Goal: Information Seeking & Learning: Learn about a topic

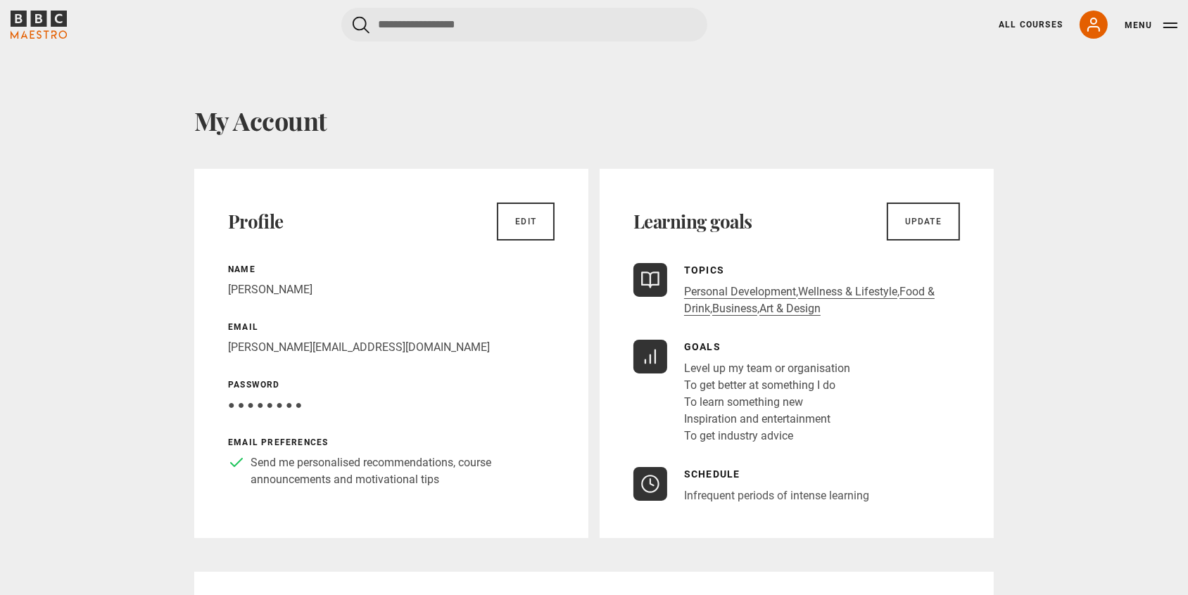
click at [49, 18] on icon "BBC Maestro" at bounding box center [39, 25] width 56 height 28
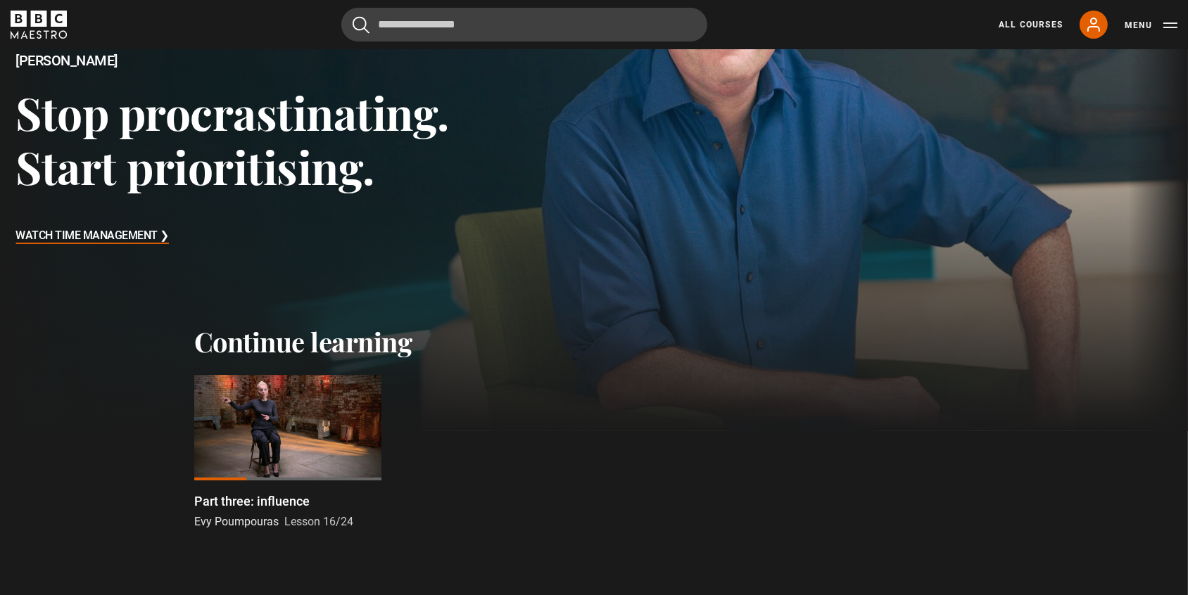
scroll to position [191, 0]
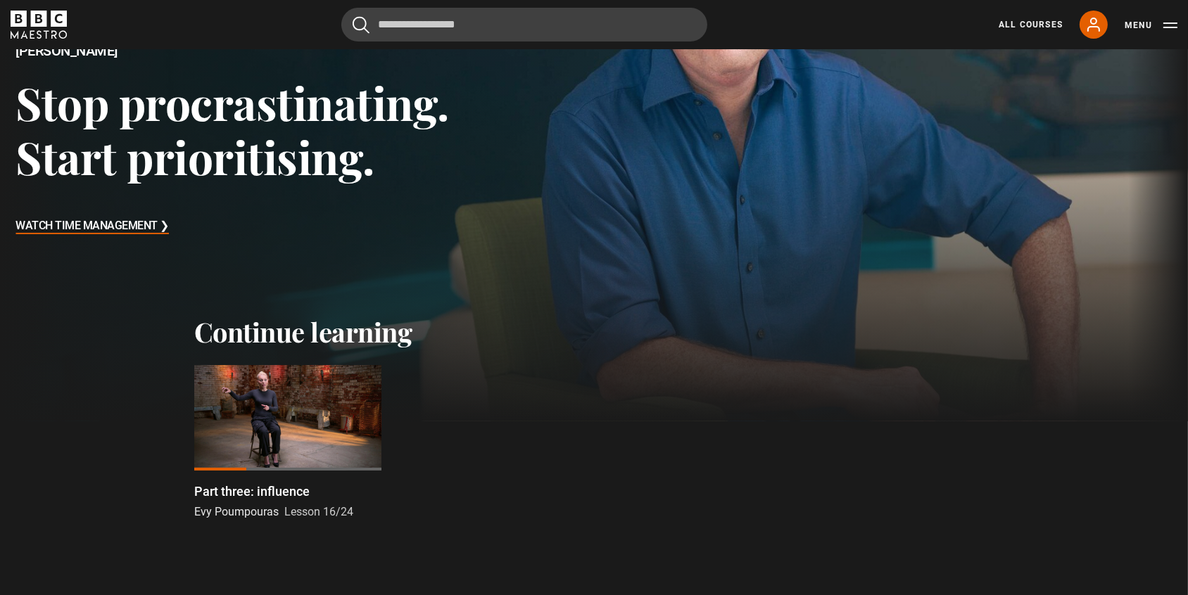
click at [281, 437] on div at bounding box center [287, 418] width 187 height 106
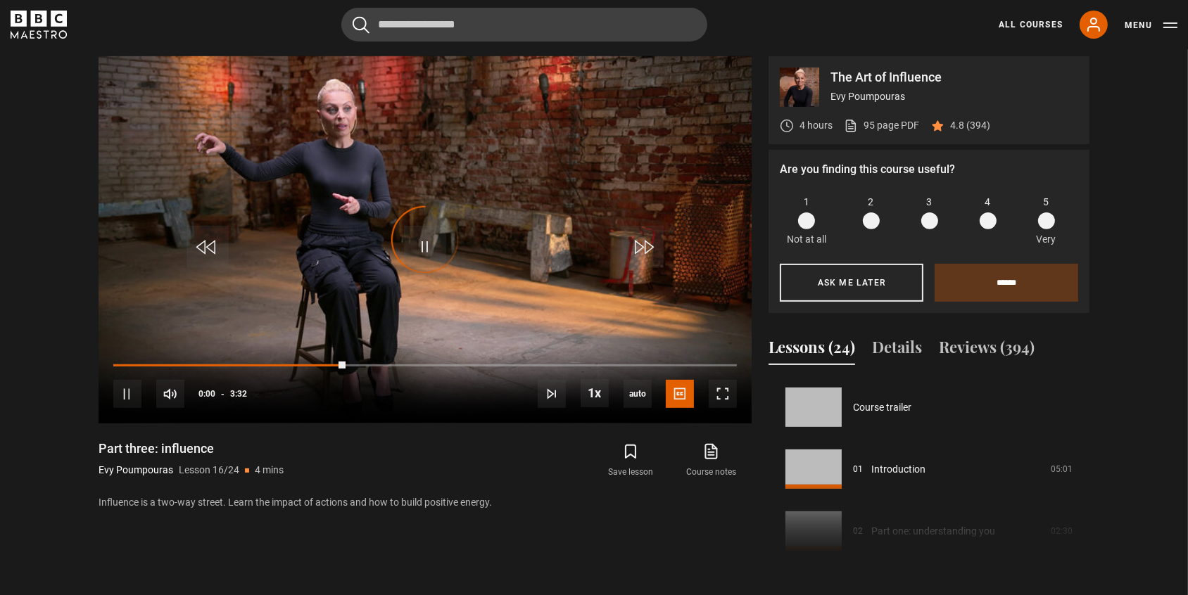
scroll to position [929, 0]
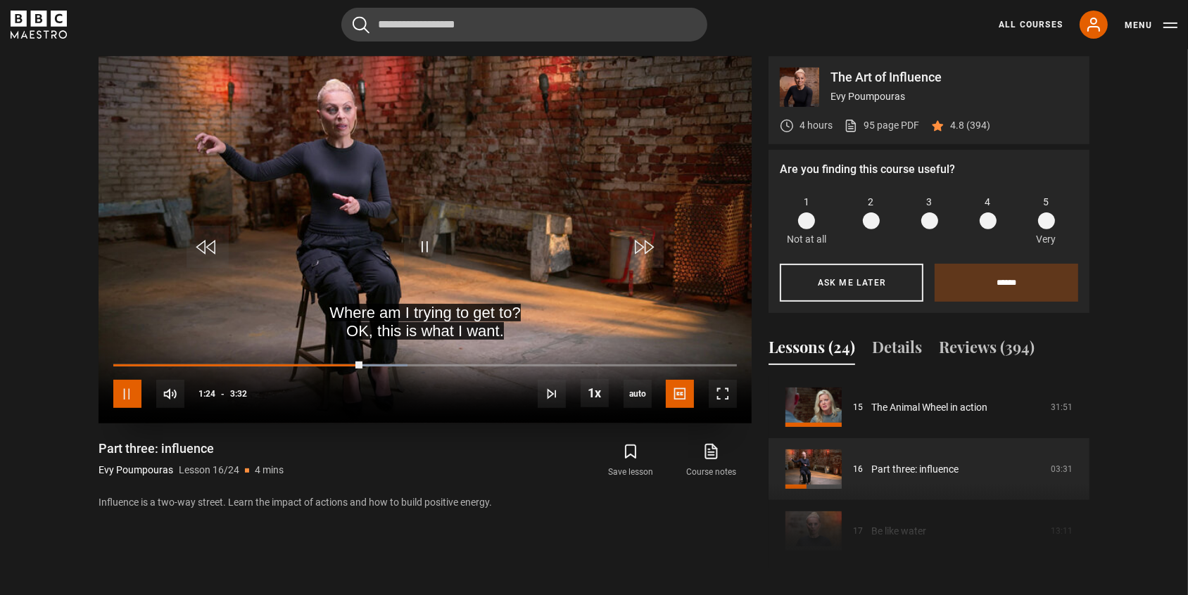
click at [132, 398] on span "Video Player" at bounding box center [127, 394] width 28 height 28
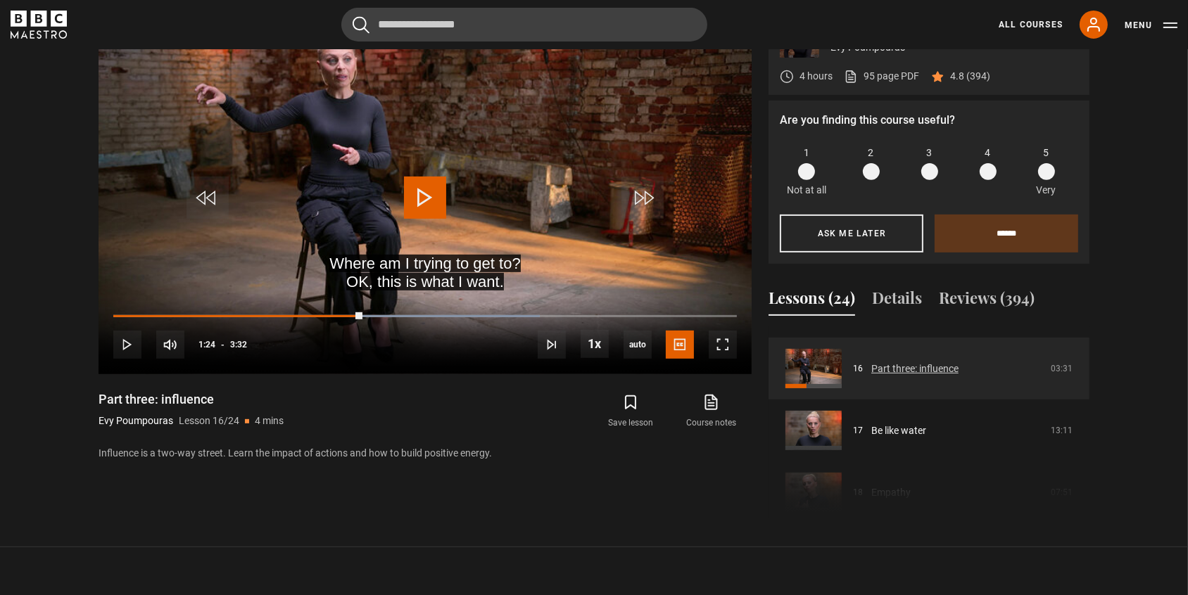
scroll to position [980, 0]
click at [901, 293] on button "Details" at bounding box center [897, 301] width 50 height 30
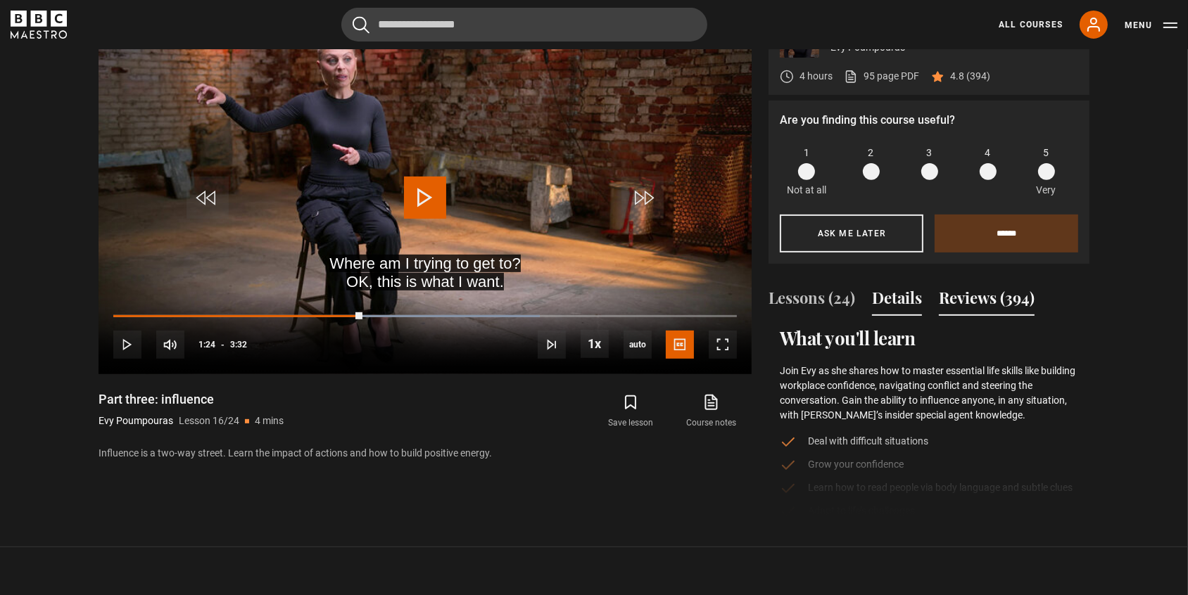
click at [973, 299] on button "Reviews (394)" at bounding box center [987, 301] width 96 height 30
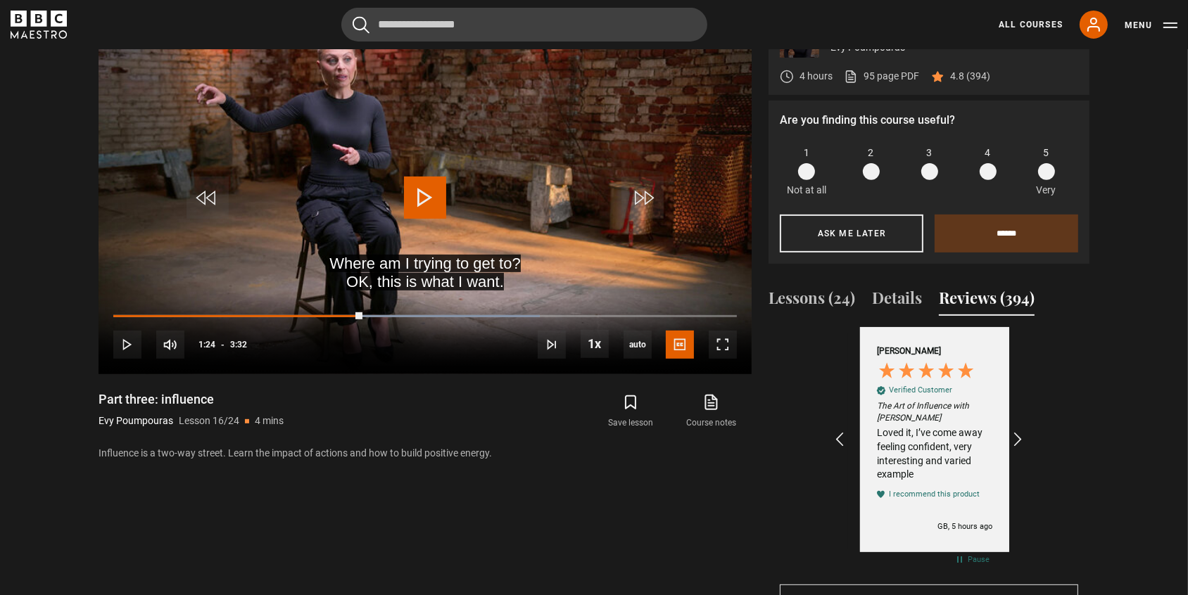
scroll to position [0, 163]
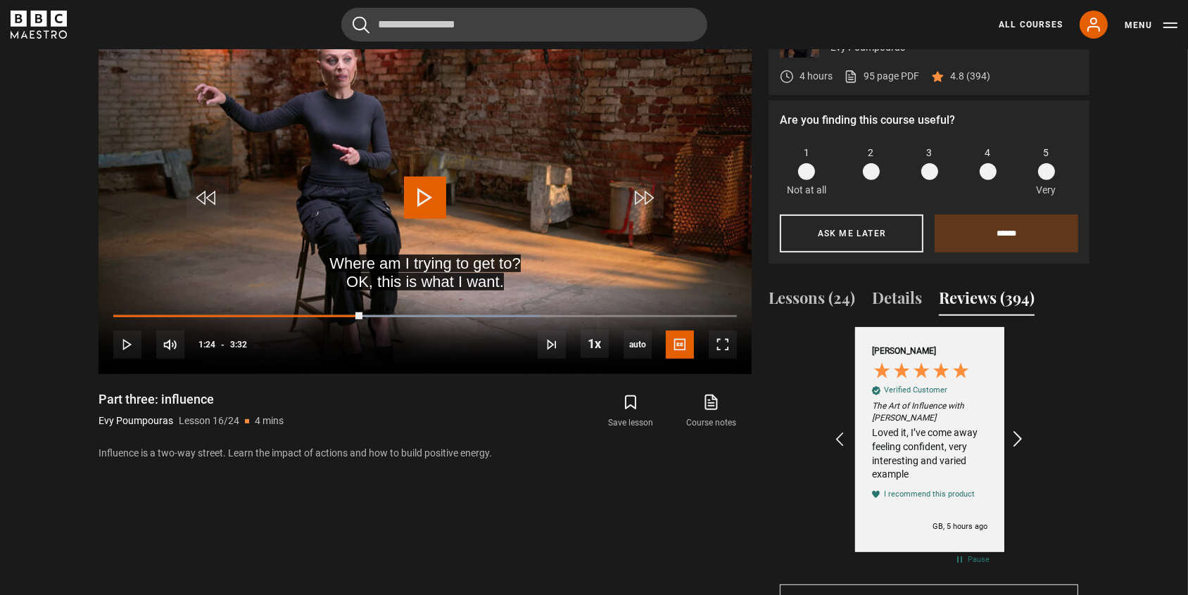
click at [1019, 438] on icon "REVIEWS.io Carousel Scroll Right" at bounding box center [1019, 440] width 20 height 20
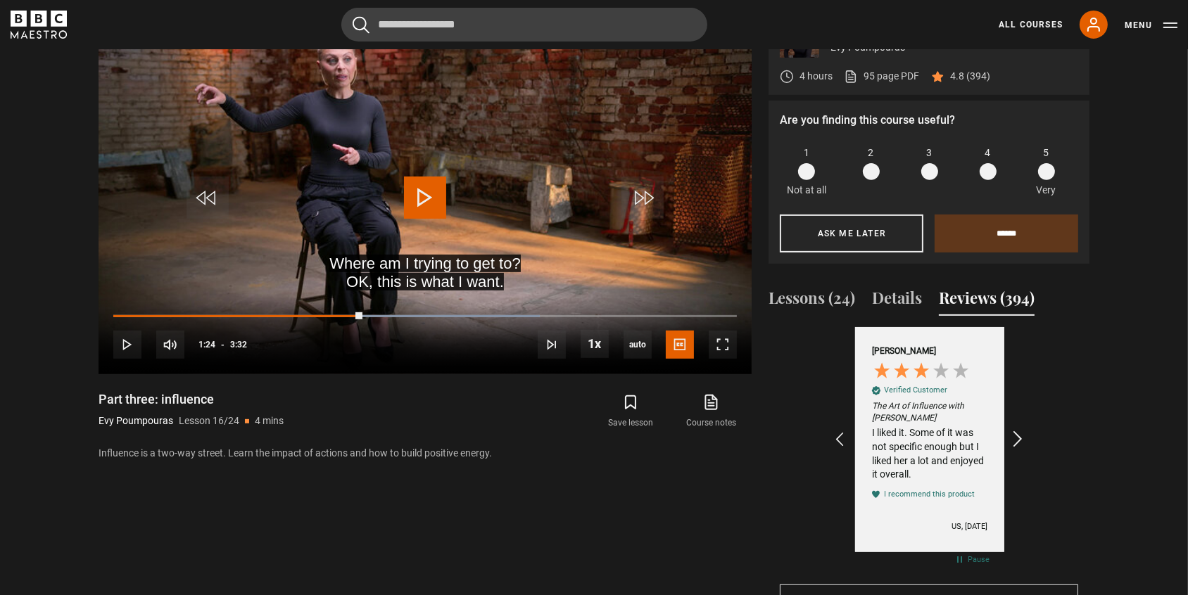
click at [1019, 438] on icon "REVIEWS.io Carousel Scroll Right" at bounding box center [1019, 440] width 20 height 20
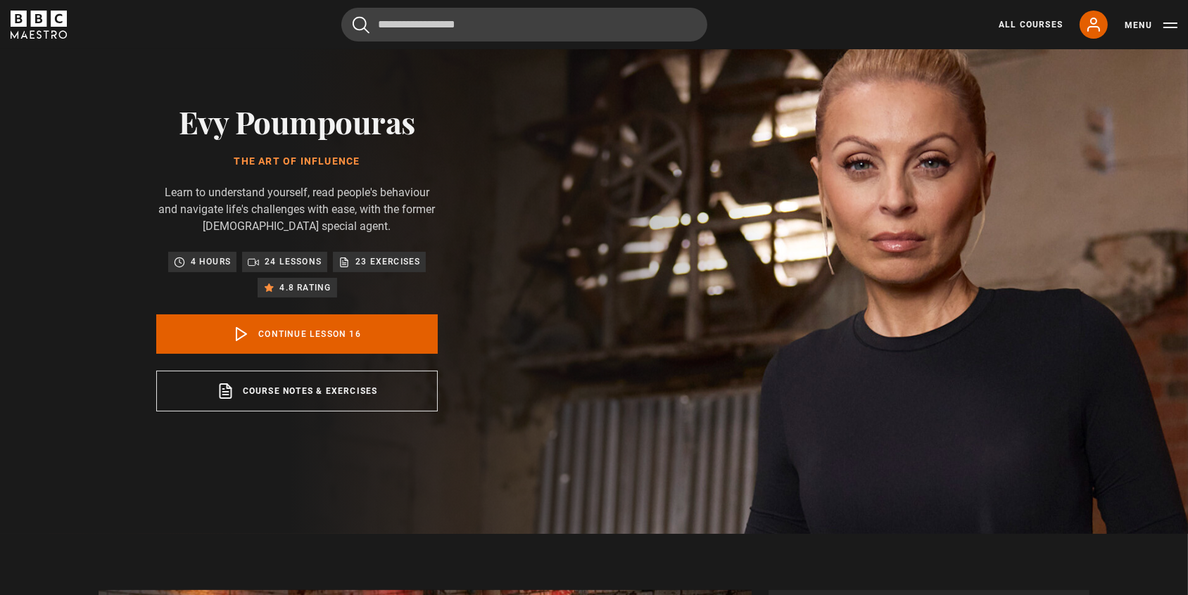
scroll to position [70, 0]
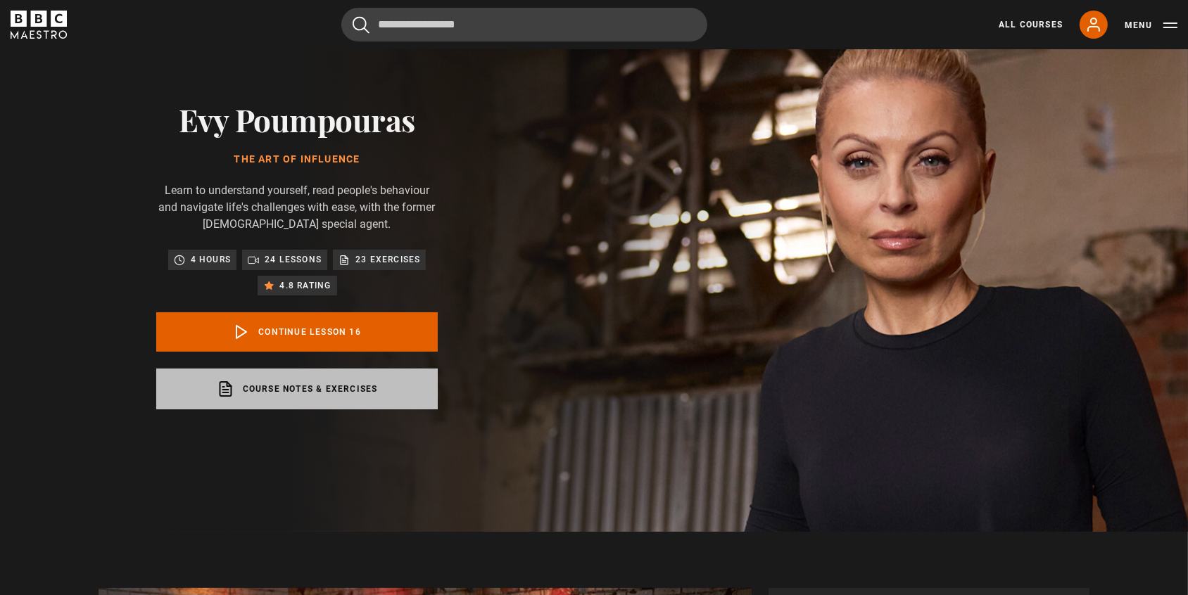
click at [336, 384] on link "Course notes & exercises opens in a new tab" at bounding box center [297, 389] width 282 height 41
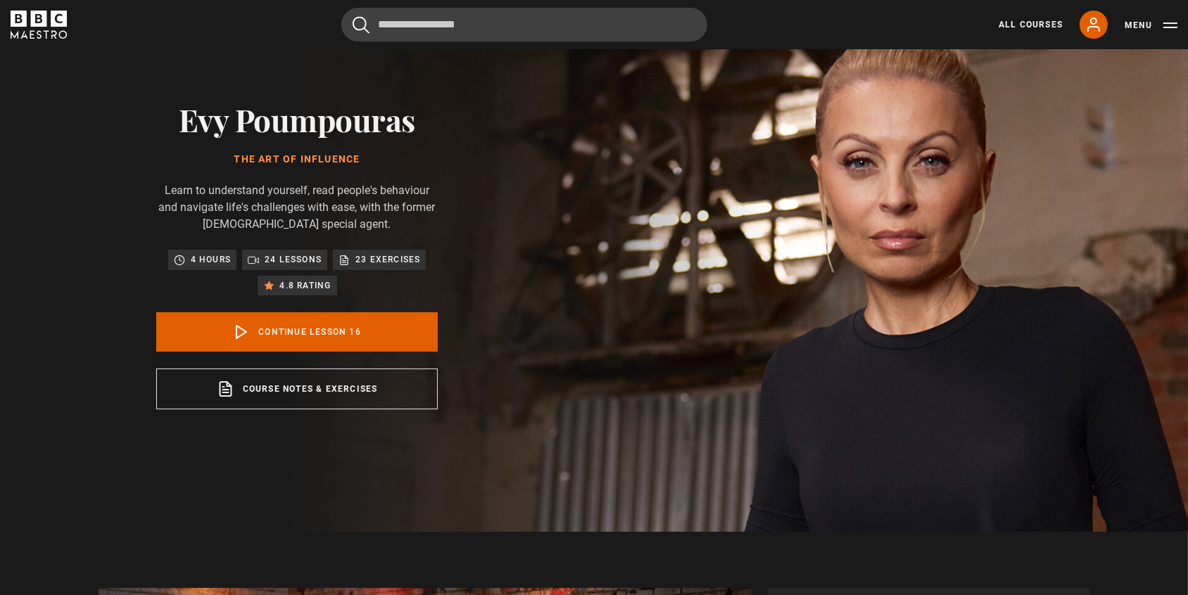
click at [347, 260] on icon at bounding box center [344, 259] width 7 height 9
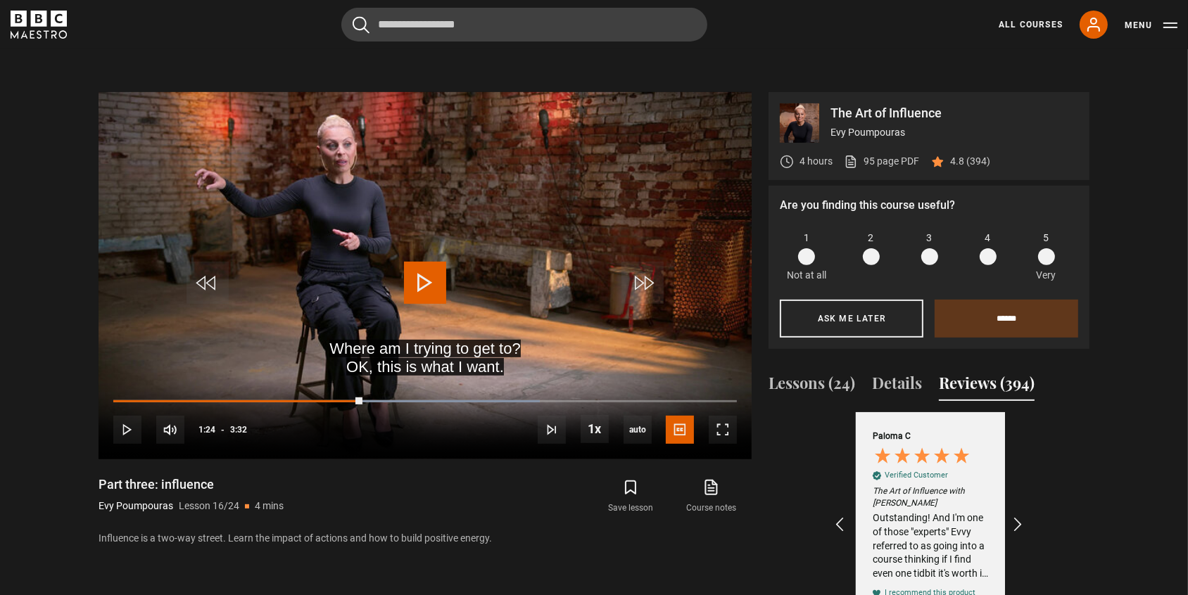
scroll to position [0, 2286]
click at [1049, 253] on span at bounding box center [1046, 256] width 17 height 17
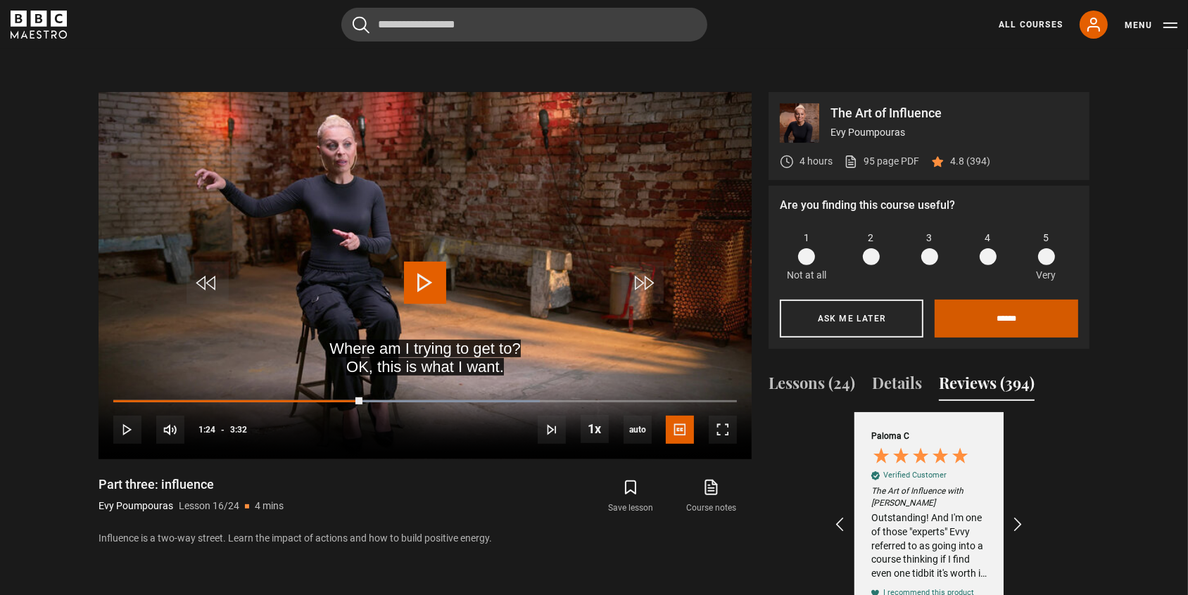
click at [1018, 312] on input "******" at bounding box center [1007, 319] width 144 height 38
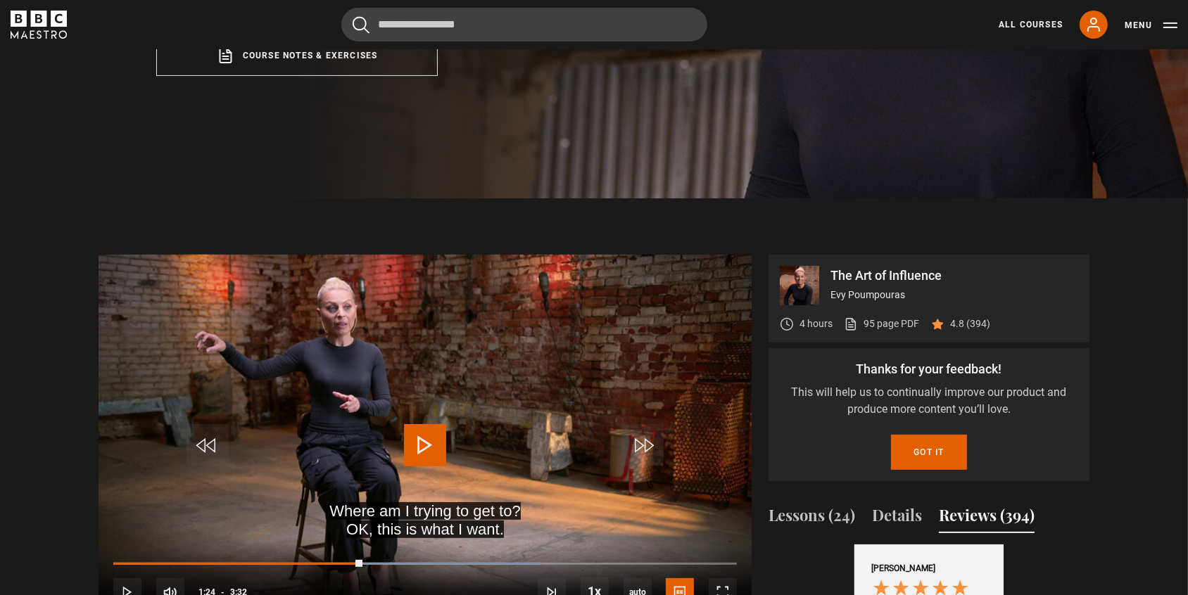
scroll to position [403, 0]
click at [890, 324] on link "95 page PDF (opens in new tab)" at bounding box center [881, 324] width 75 height 15
click at [940, 455] on button "Got it" at bounding box center [928, 453] width 75 height 35
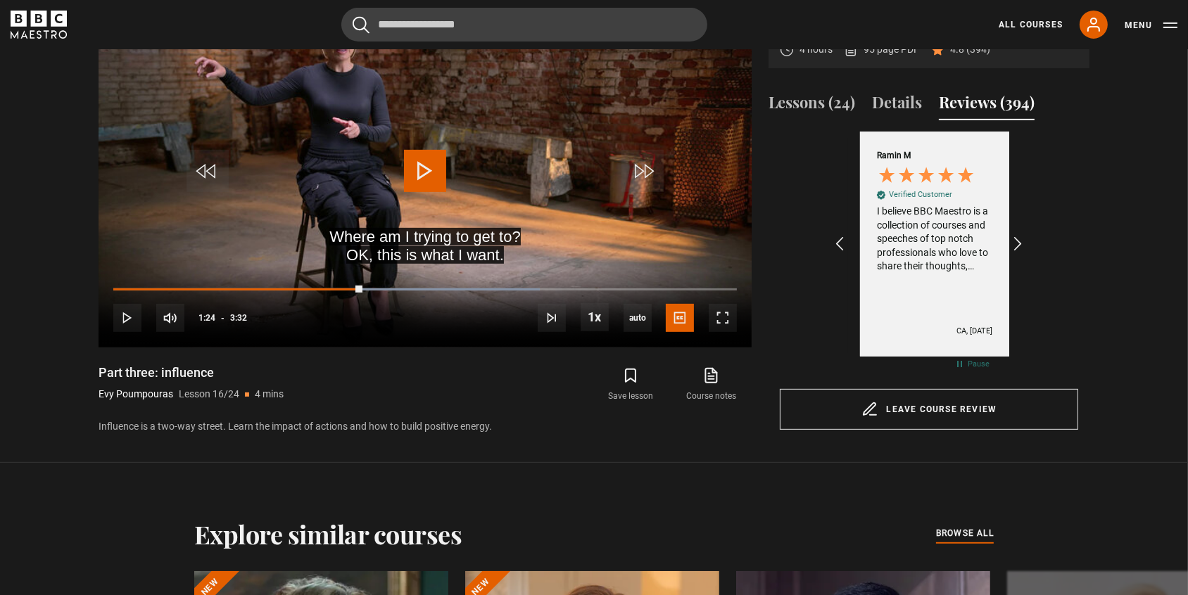
scroll to position [0, 3102]
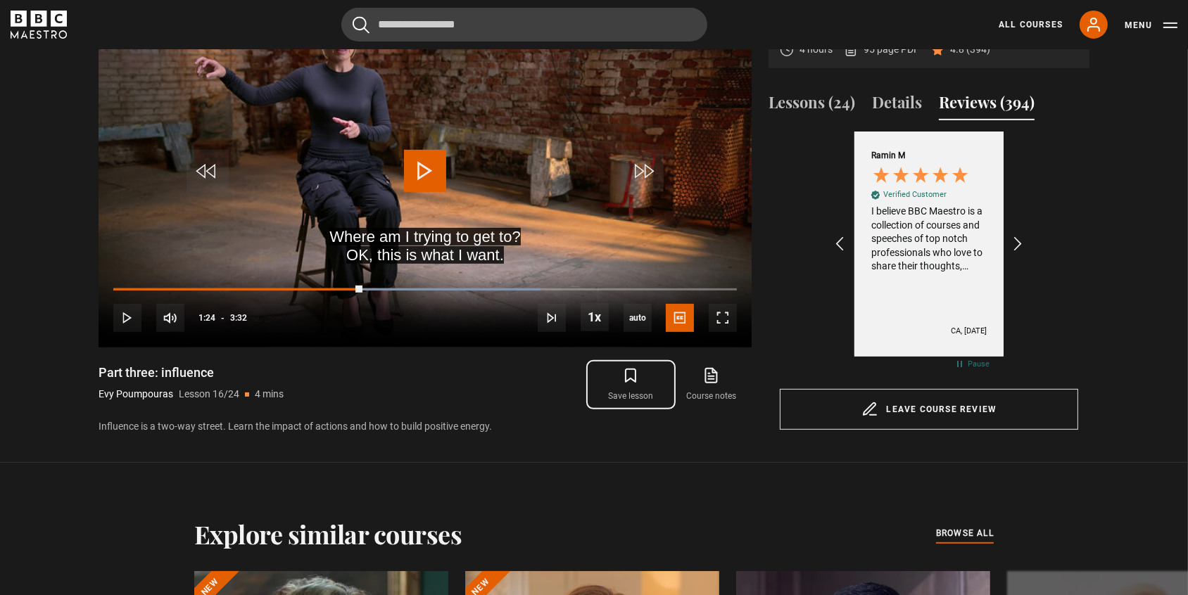
click at [633, 380] on icon "submit" at bounding box center [631, 375] width 10 height 13
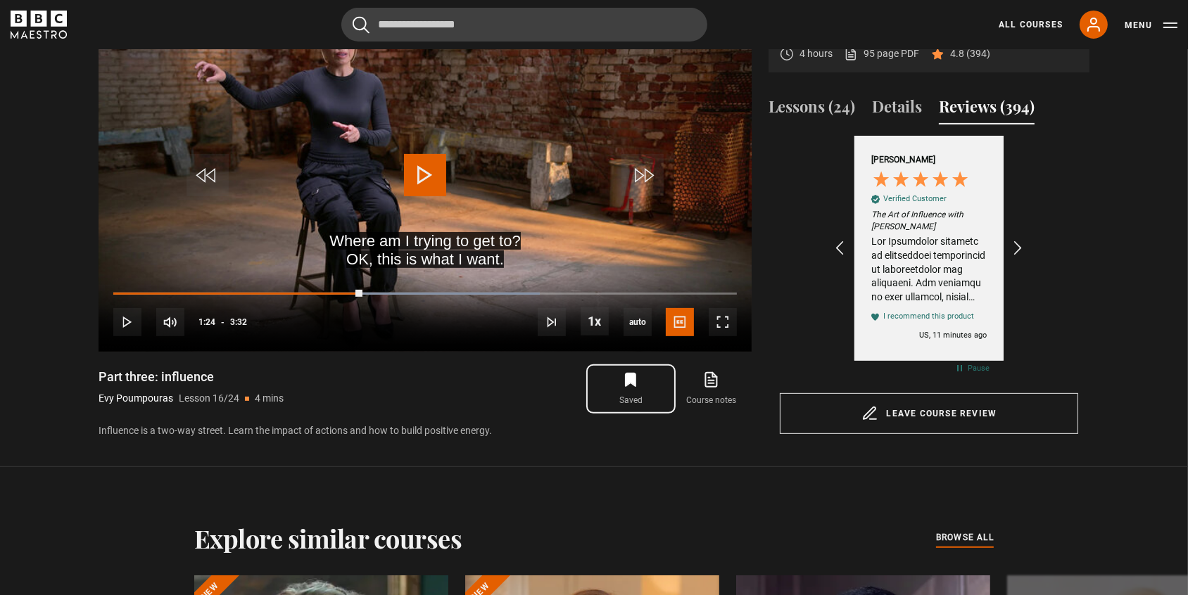
scroll to position [0, 0]
click at [1137, 20] on button "Menu" at bounding box center [1151, 25] width 53 height 14
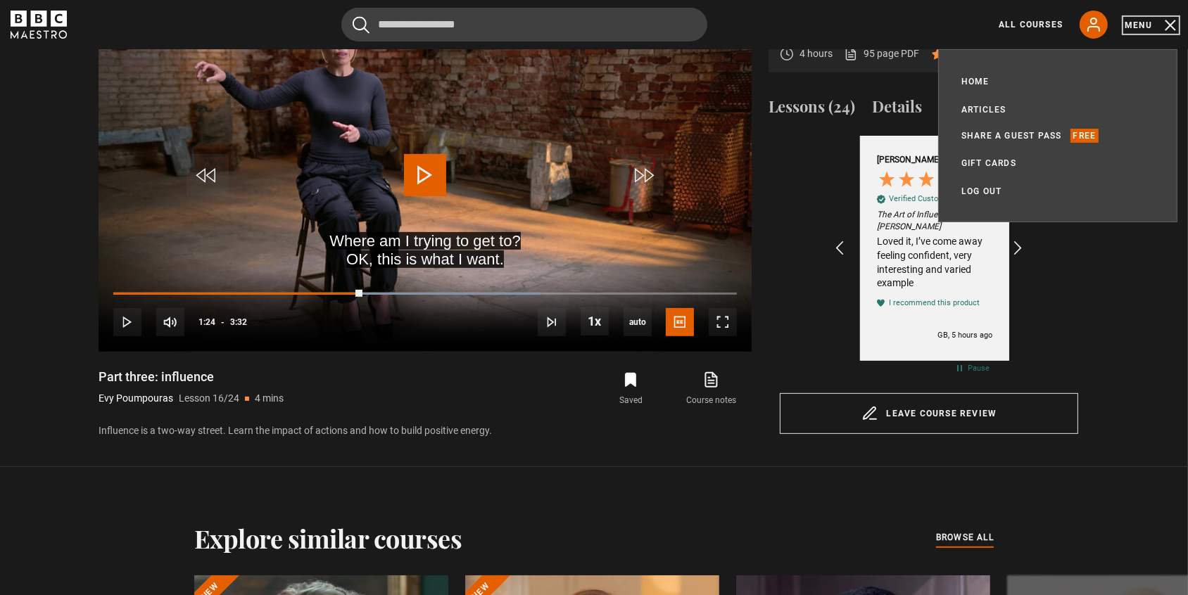
scroll to position [0, 163]
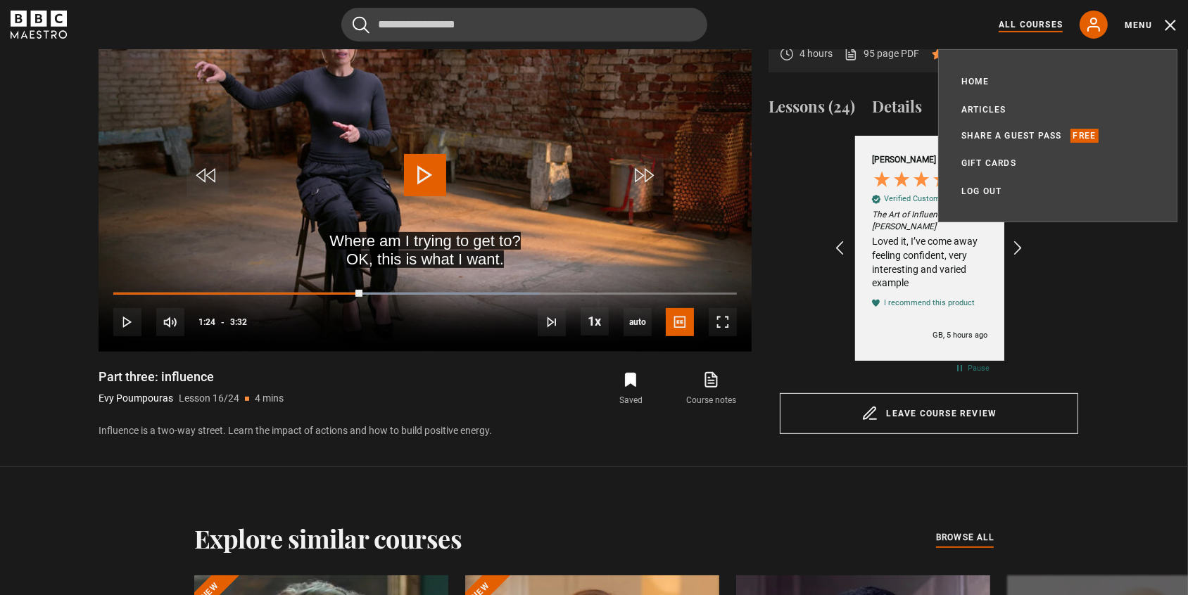
click at [1034, 19] on link "All Courses" at bounding box center [1031, 24] width 64 height 13
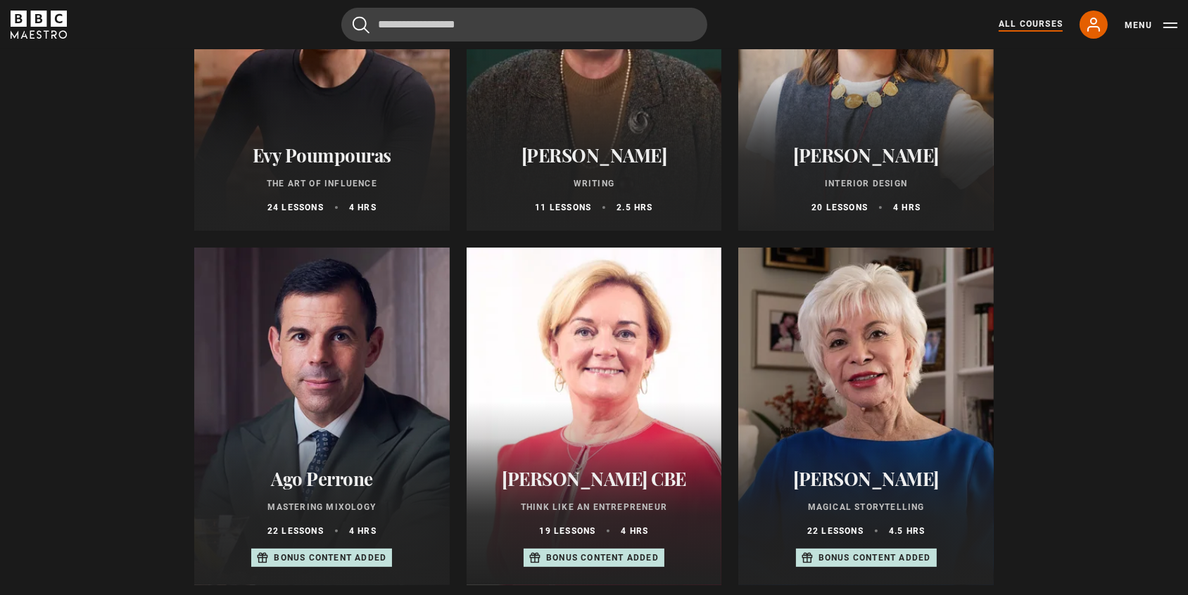
scroll to position [329, 0]
